Goal: Task Accomplishment & Management: Manage account settings

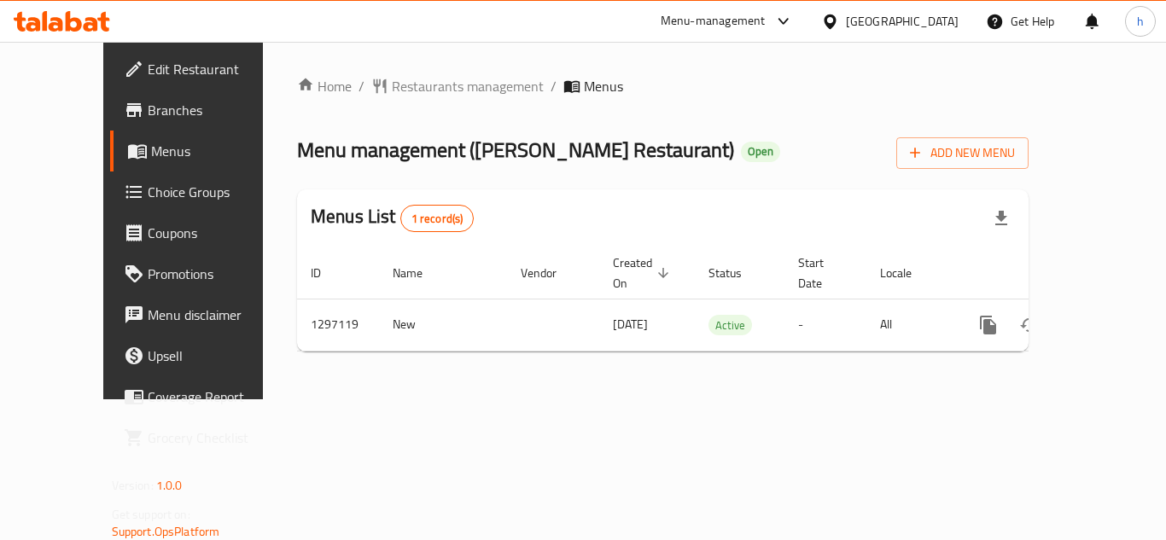
click at [148, 195] on span "Choice Groups" at bounding box center [216, 192] width 137 height 20
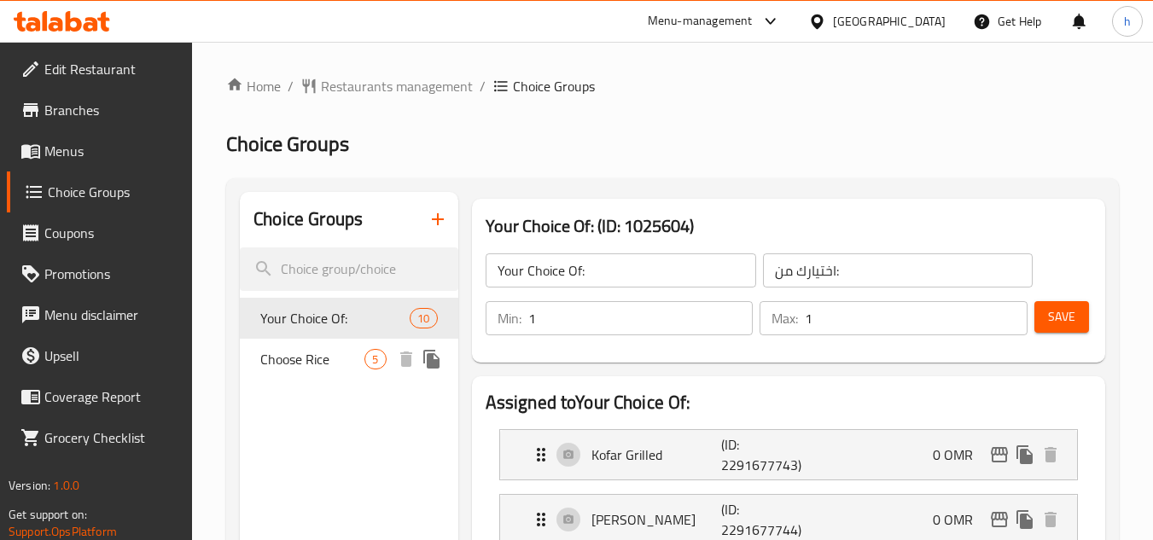
click at [303, 353] on span "Choose Rice" at bounding box center [312, 359] width 104 height 20
type input "Choose Rice"
type input "اختر الأرز"
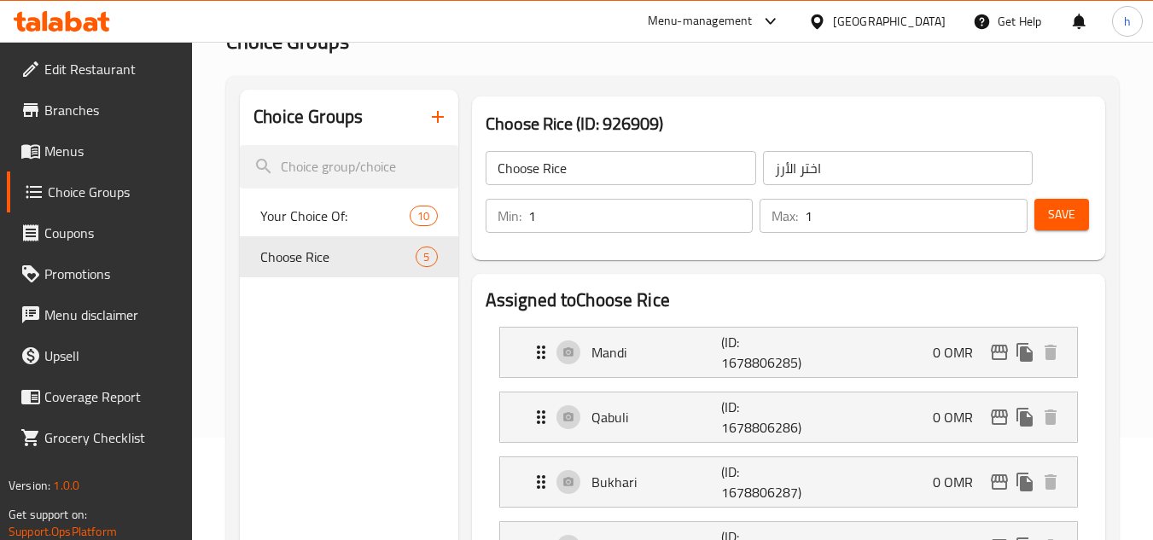
scroll to position [85, 0]
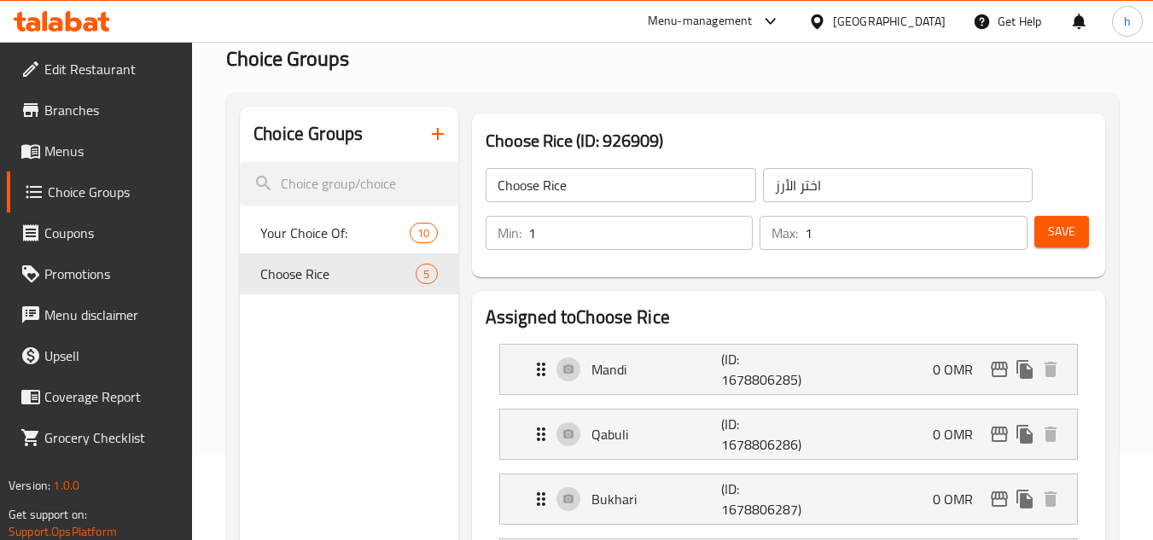
drag, startPoint x: 924, startPoint y: 21, endPoint x: 925, endPoint y: 38, distance: 16.3
click at [924, 21] on div "[GEOGRAPHIC_DATA]" at bounding box center [889, 21] width 113 height 19
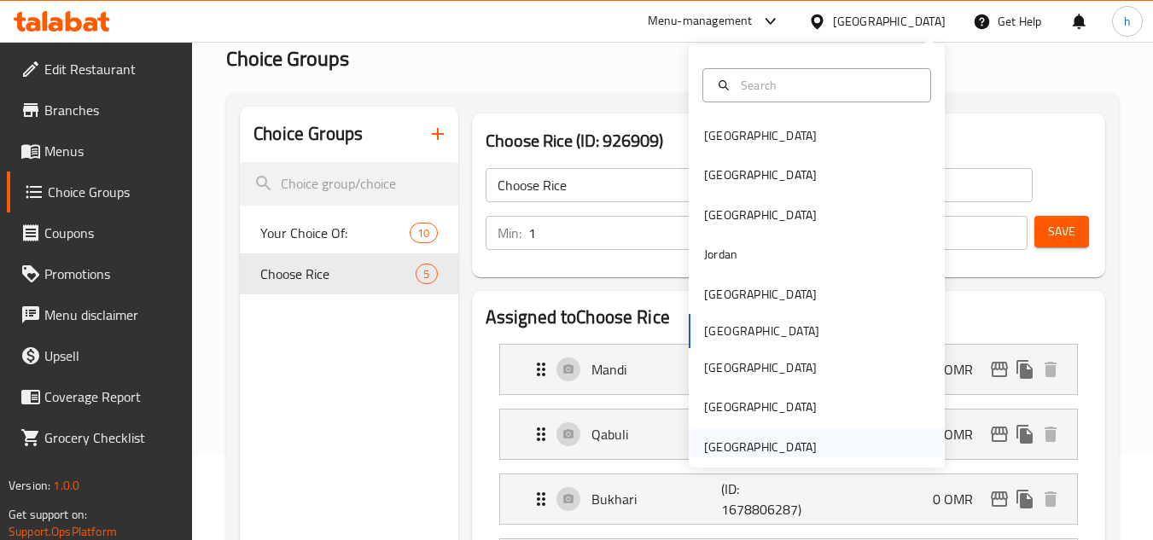
click at [744, 438] on div "[GEOGRAPHIC_DATA]" at bounding box center [760, 447] width 113 height 19
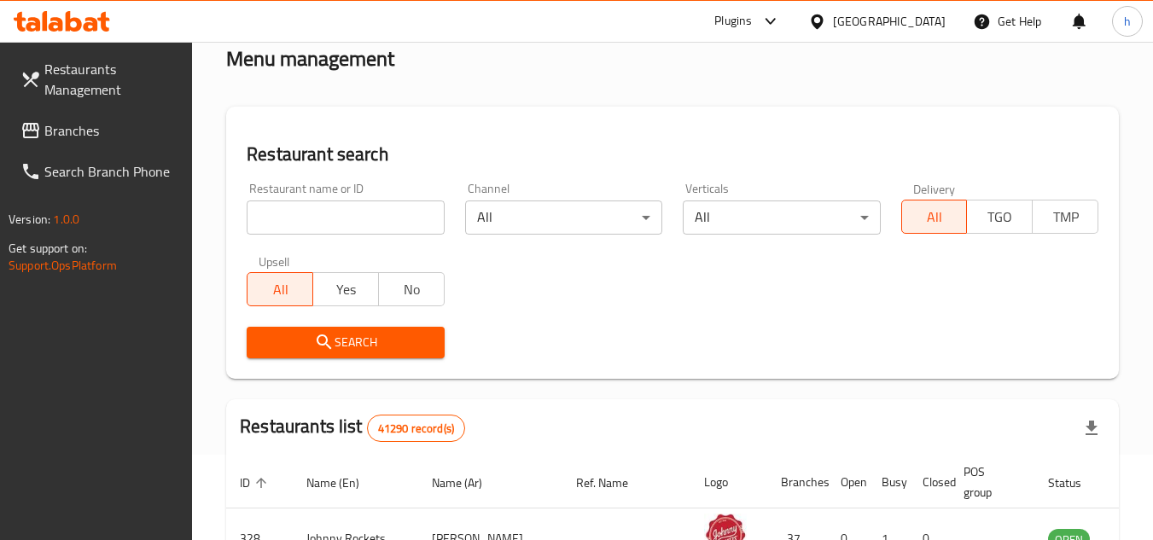
click at [68, 132] on span "Branches" at bounding box center [111, 130] width 135 height 20
